Goal: Transaction & Acquisition: Purchase product/service

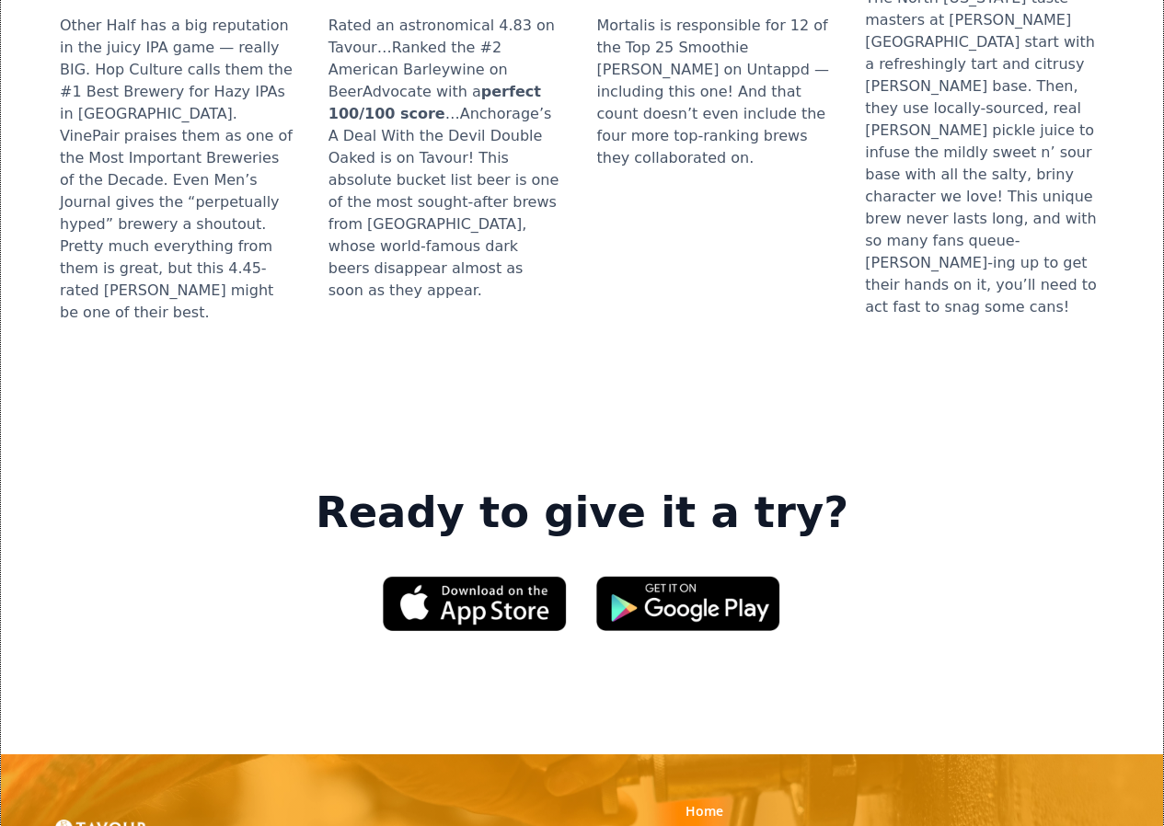
scroll to position [2393, 0]
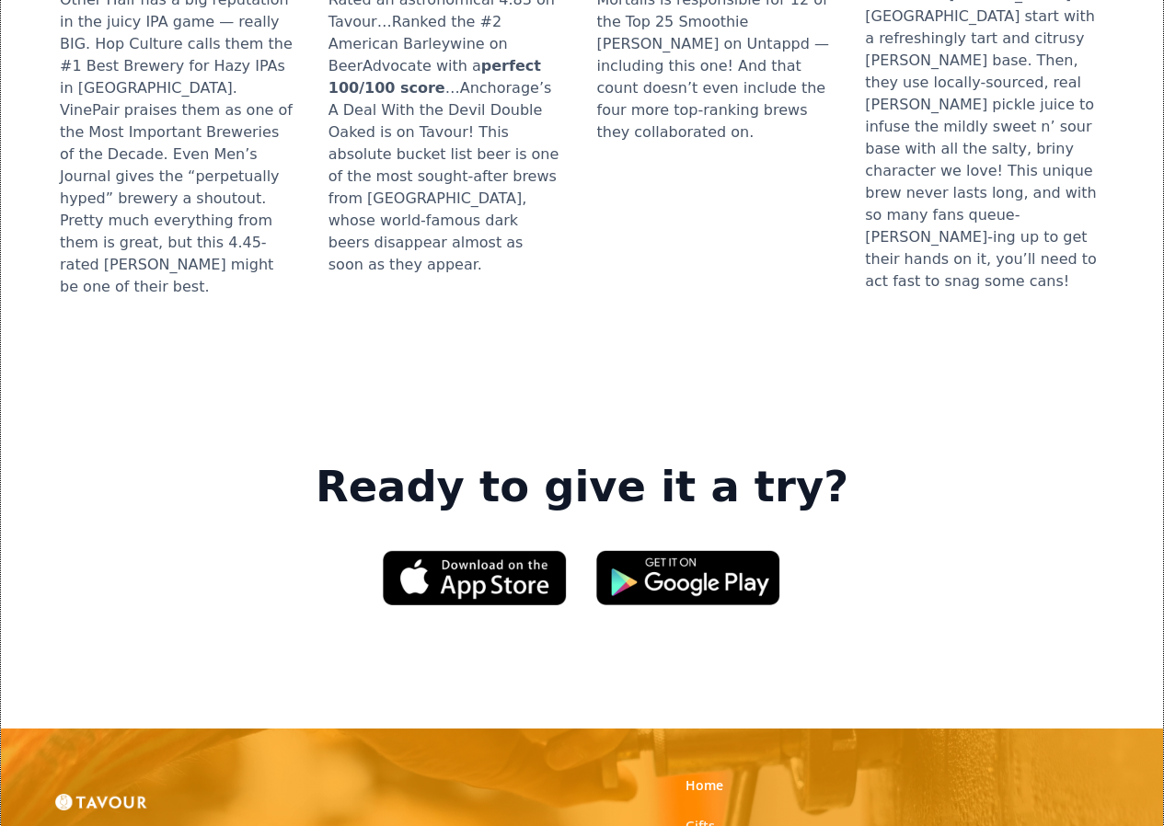
click at [699, 817] on link "Gifts" at bounding box center [700, 826] width 29 height 18
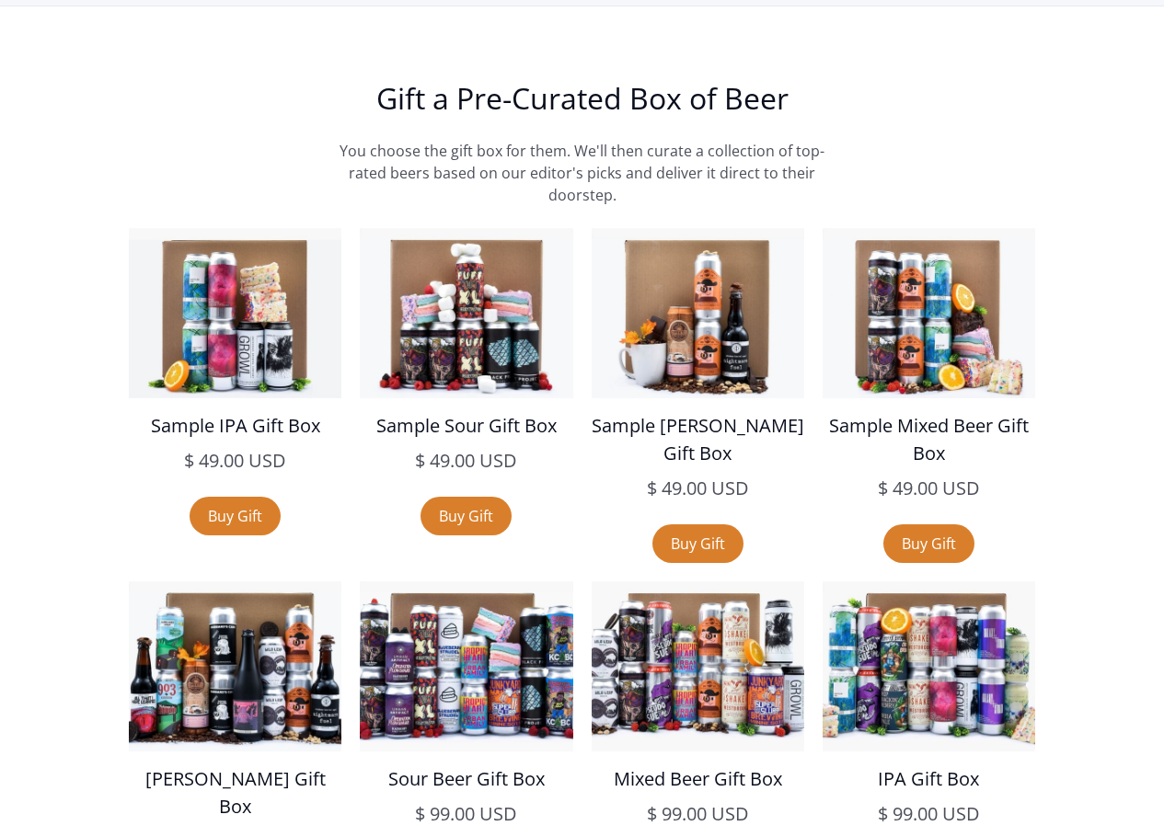
scroll to position [3313, 0]
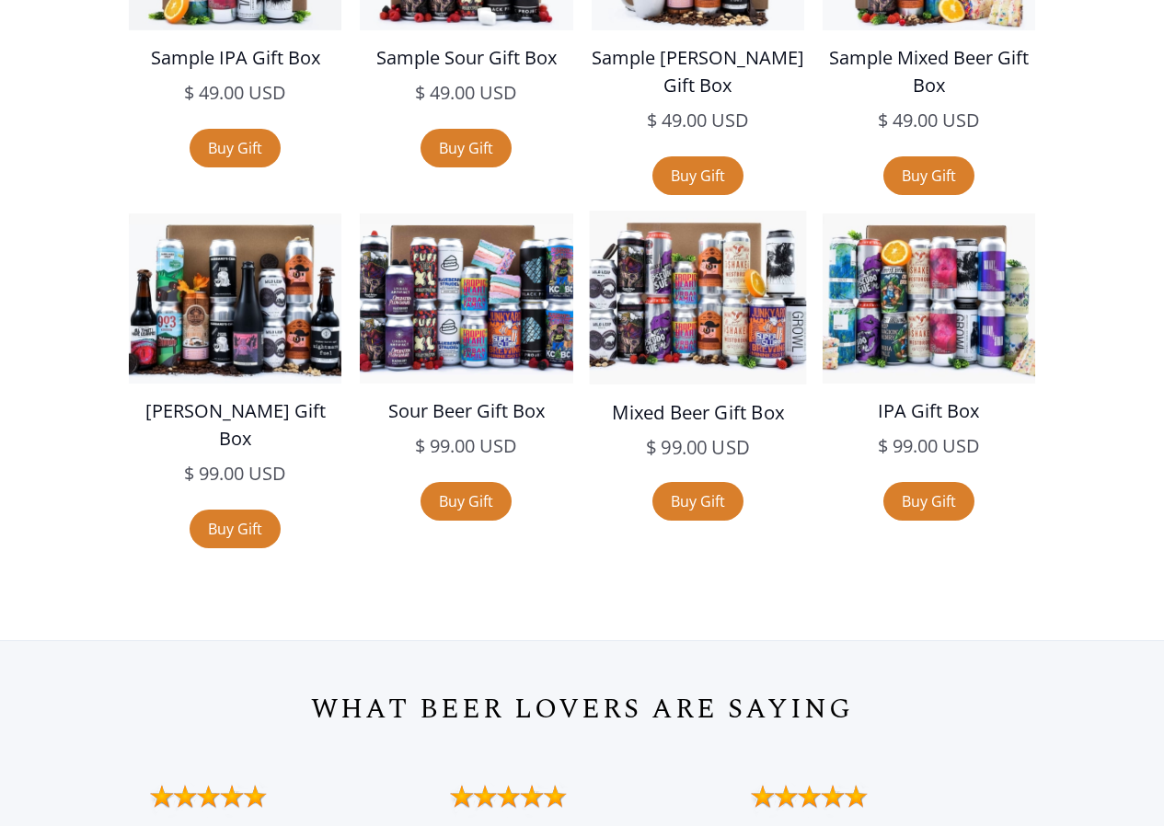
click at [668, 337] on img at bounding box center [697, 298] width 217 height 174
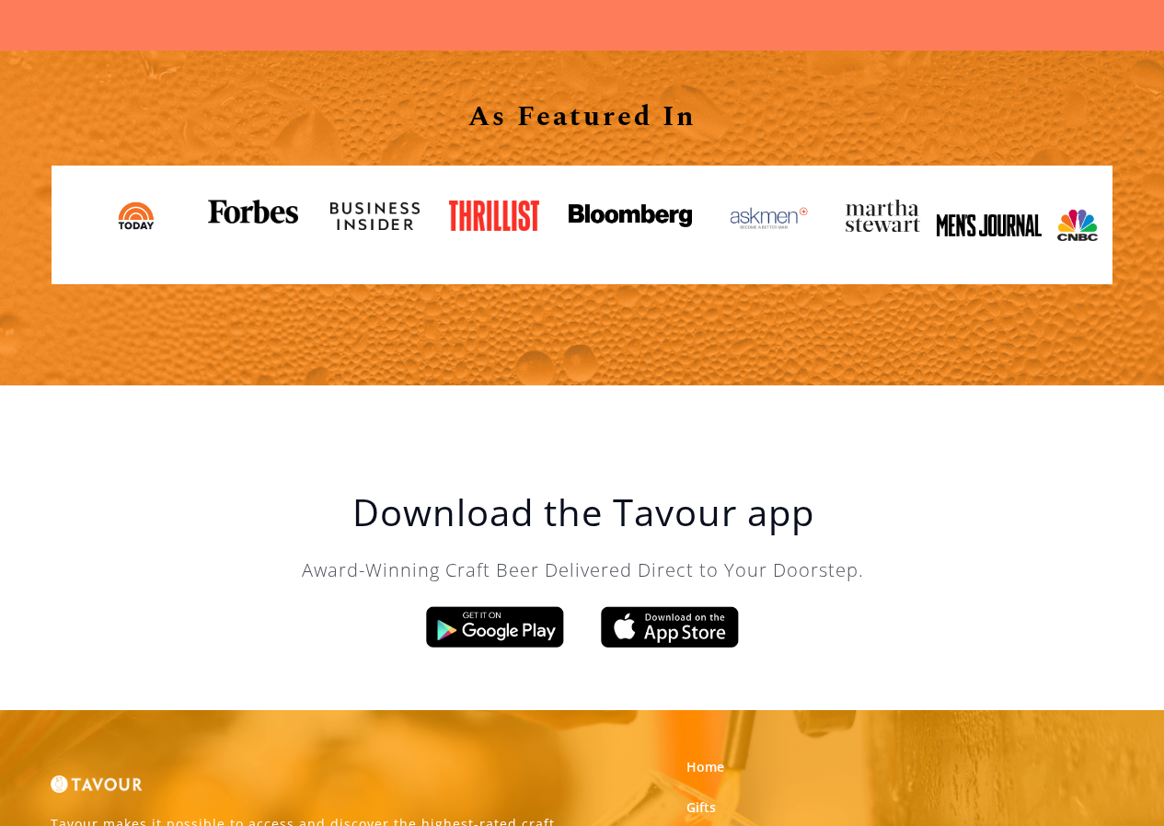
scroll to position [2098, 0]
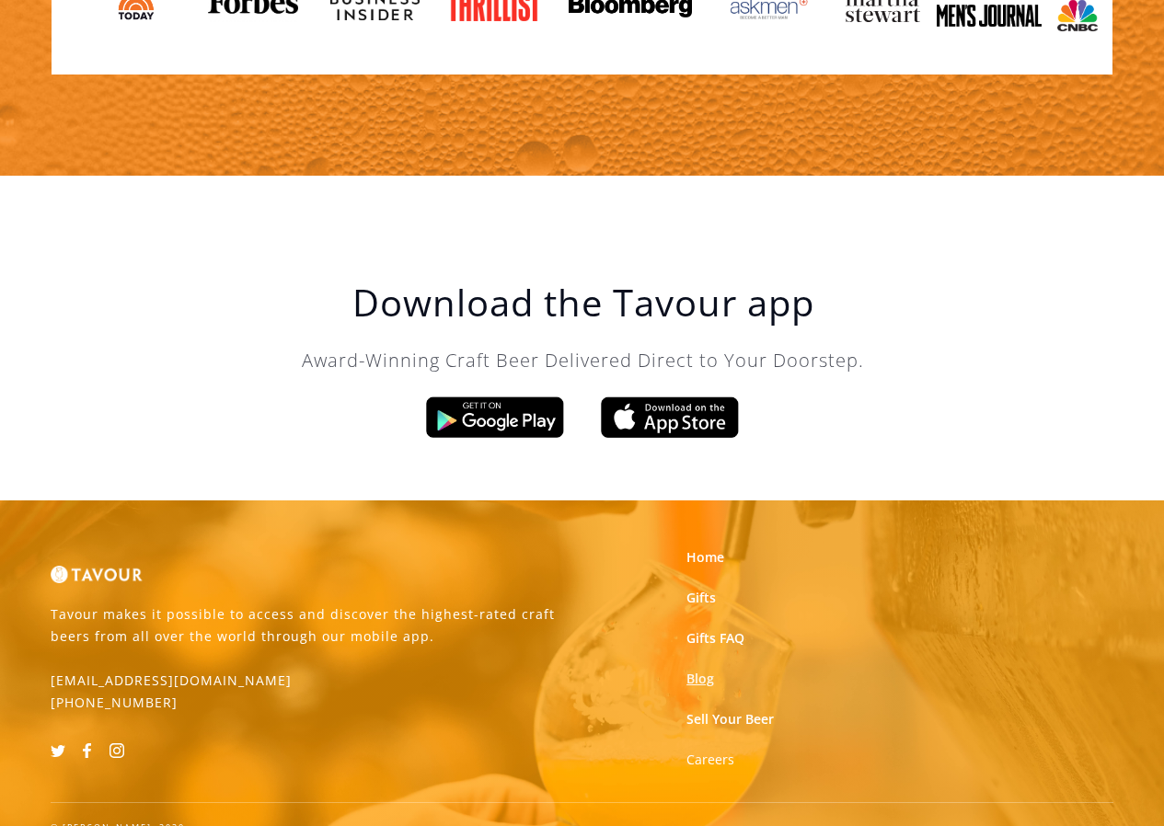
click at [698, 670] on link "Blog" at bounding box center [701, 679] width 28 height 18
